Goal: Communication & Community: Answer question/provide support

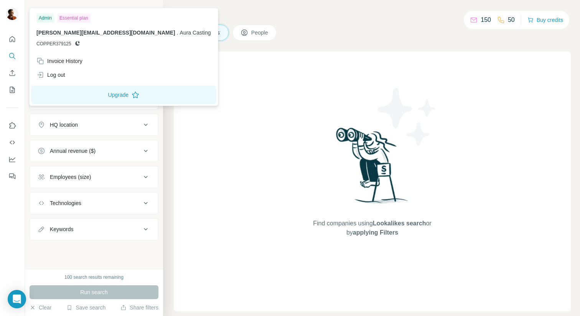
click at [13, 20] on div at bounding box center [12, 15] width 12 height 14
click at [69, 77] on div "Log out" at bounding box center [124, 75] width 184 height 14
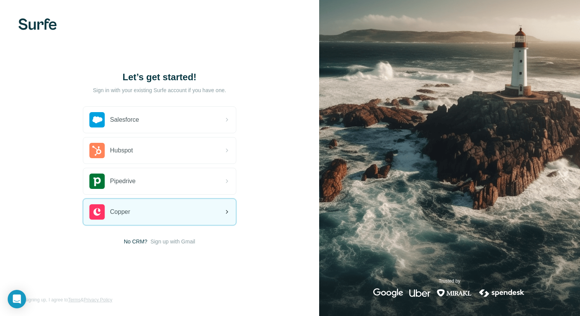
click at [190, 211] on div "Copper" at bounding box center [159, 212] width 153 height 26
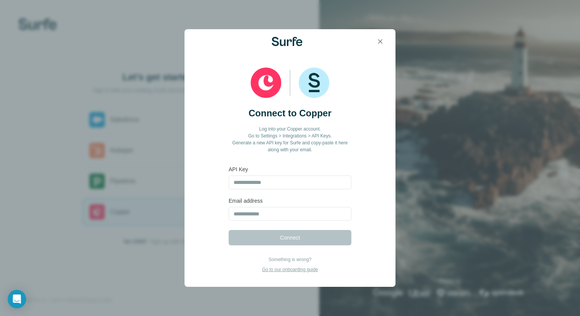
click at [389, 32] on div at bounding box center [290, 41] width 211 height 25
click at [379, 35] on button "button" at bounding box center [379, 41] width 15 height 15
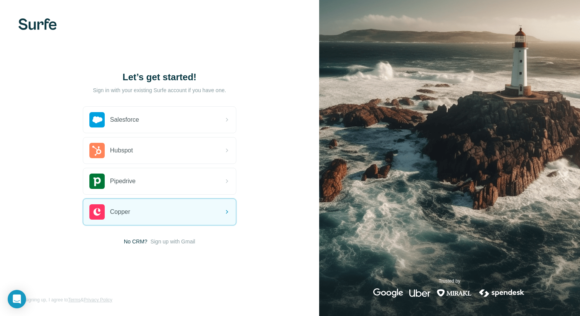
click at [249, 33] on div "Let’s get started! Sign in with your existing Surfe account if you have one. Sa…" at bounding box center [159, 158] width 319 height 316
click at [156, 219] on div "Copper" at bounding box center [159, 212] width 153 height 26
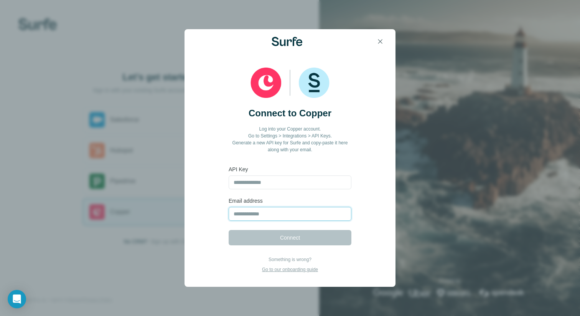
click at [258, 212] on input "email" at bounding box center [290, 214] width 123 height 14
type input "**********"
click at [282, 171] on label "API Key" at bounding box center [290, 169] width 123 height 8
click at [381, 38] on icon "button" at bounding box center [380, 42] width 8 height 8
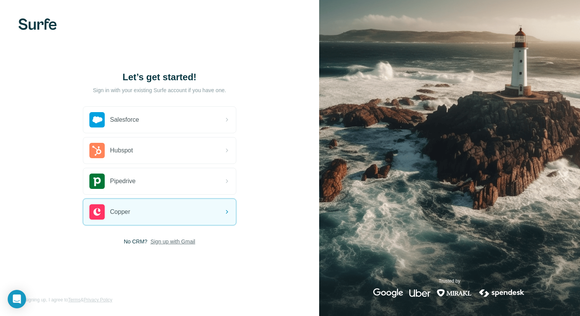
click at [165, 241] on span "Sign up with Gmail" at bounding box center [172, 241] width 45 height 8
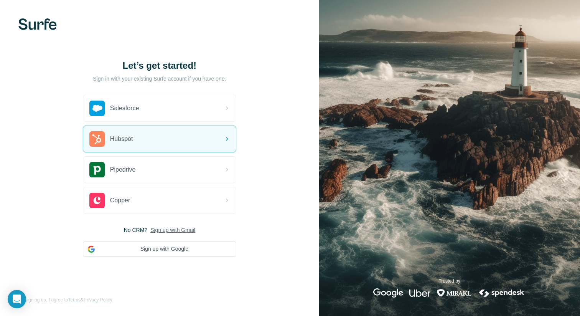
click at [256, 186] on div "Let’s get started! Sign in with your existing Surfe account if you have one. Sa…" at bounding box center [159, 158] width 319 height 316
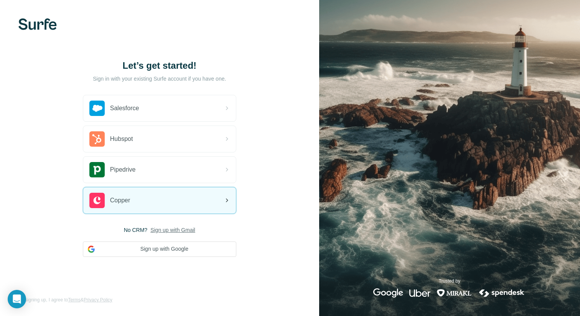
click at [227, 203] on icon at bounding box center [226, 200] width 9 height 9
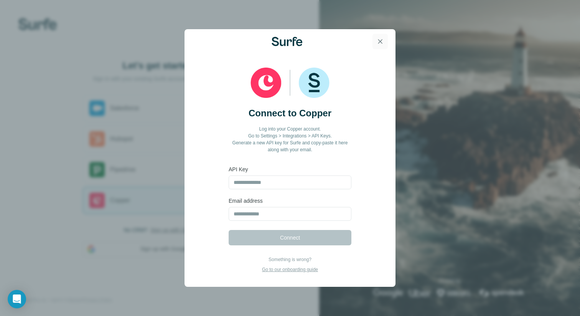
click at [383, 41] on icon "button" at bounding box center [380, 42] width 8 height 8
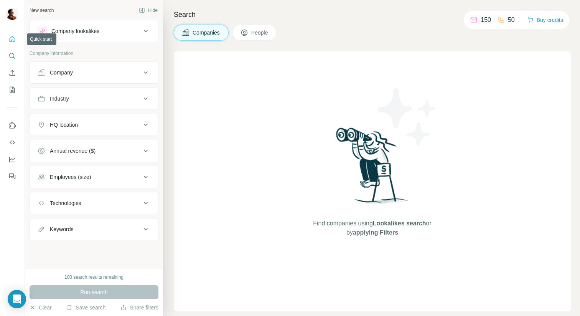
click at [11, 41] on icon "Quick start" at bounding box center [13, 39] width 6 height 6
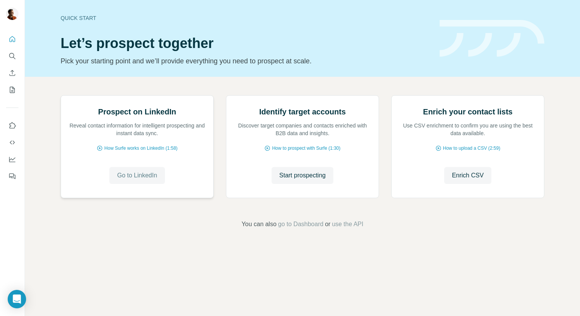
click at [144, 180] on span "Go to LinkedIn" at bounding box center [137, 175] width 40 height 9
click at [146, 180] on span "Go to LinkedIn" at bounding box center [137, 175] width 40 height 9
click at [15, 57] on icon "Search" at bounding box center [12, 56] width 8 height 8
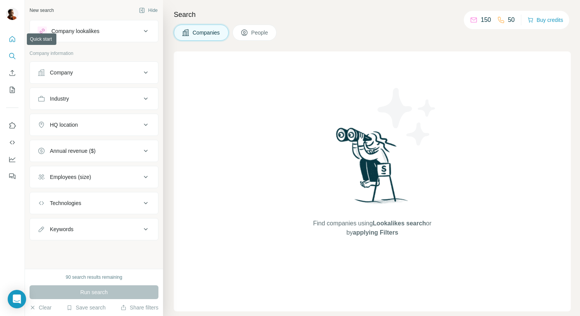
click at [10, 39] on icon "Quick start" at bounding box center [12, 39] width 8 height 8
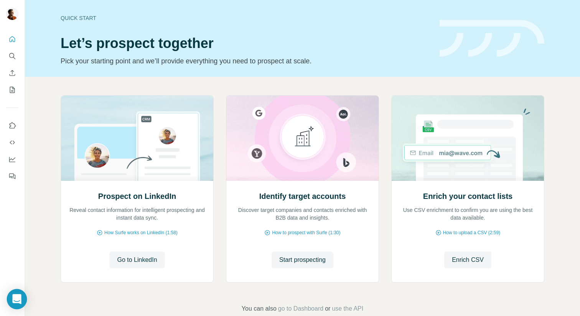
click at [20, 294] on div "Open Intercom Messenger" at bounding box center [17, 299] width 20 height 20
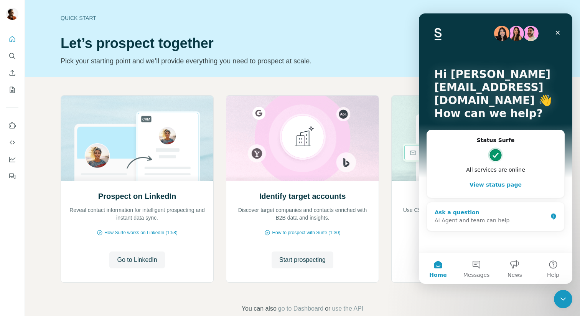
click at [484, 217] on div "AI Agent and team can help" at bounding box center [491, 220] width 113 height 8
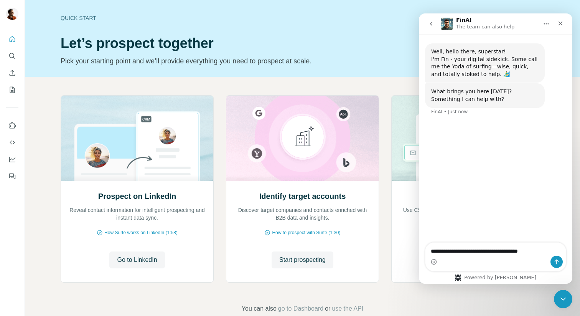
type textarea "**********"
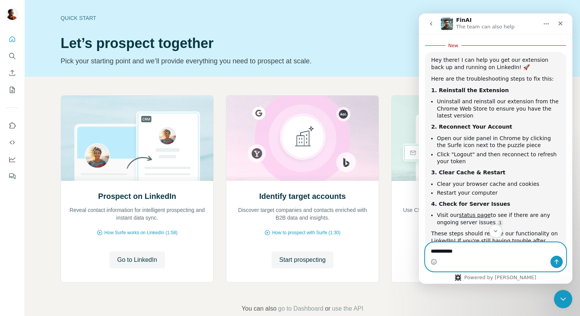
scroll to position [99, 0]
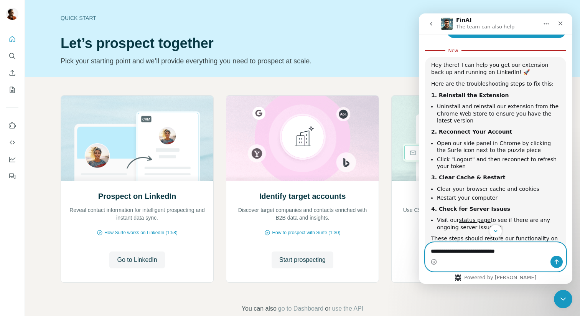
type textarea "**********"
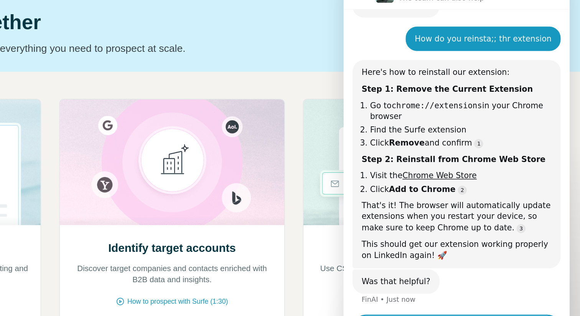
scroll to position [0, 0]
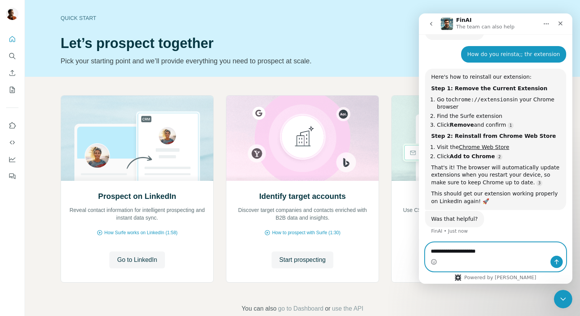
type textarea "**********"
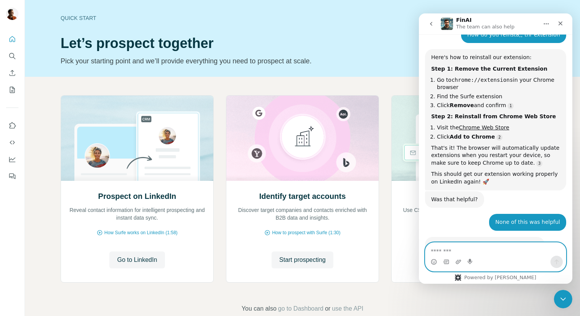
scroll to position [339, 0]
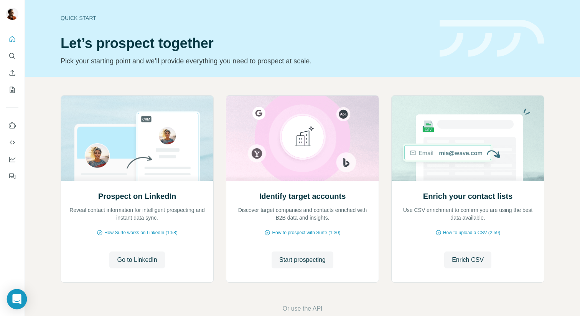
click at [17, 306] on div "Open Intercom Messenger" at bounding box center [17, 299] width 20 height 20
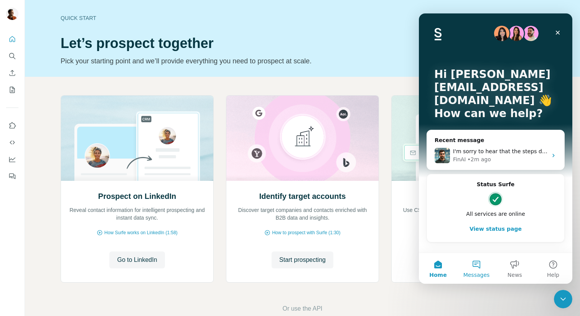
click at [483, 260] on button "Messages" at bounding box center [476, 268] width 38 height 31
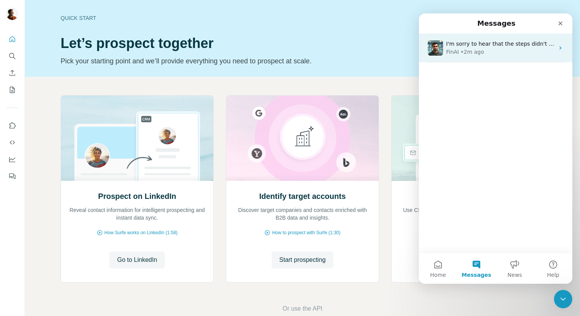
click at [507, 57] on div "I'm sorry to hear that the steps didn't help. Could you please tell me more abo…" at bounding box center [495, 48] width 153 height 28
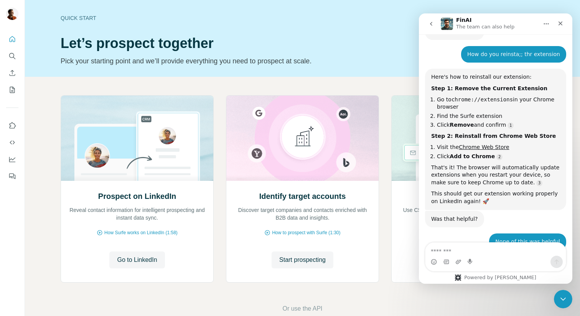
scroll to position [332, 0]
